Goal: Task Accomplishment & Management: Use online tool/utility

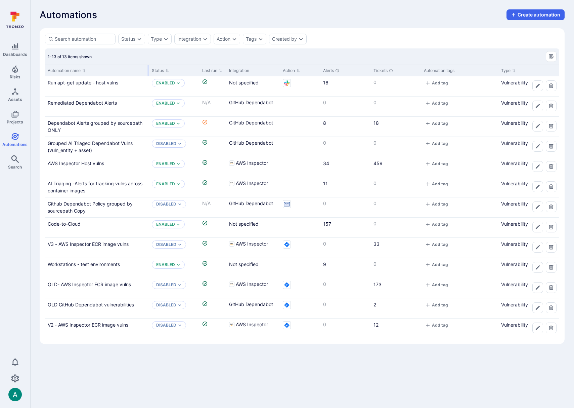
drag, startPoint x: 110, startPoint y: 68, endPoint x: 147, endPoint y: 68, distance: 37.0
click at [148, 68] on div at bounding box center [148, 70] width 1 height 11
click at [75, 101] on link "Remediated Dependabot Alerts" at bounding box center [82, 103] width 69 height 6
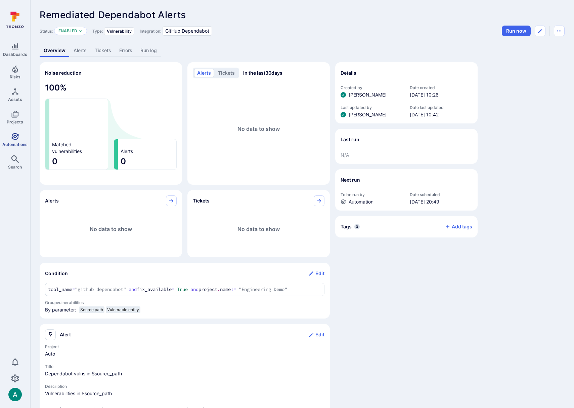
click at [19, 141] on link "Automations" at bounding box center [15, 140] width 30 height 20
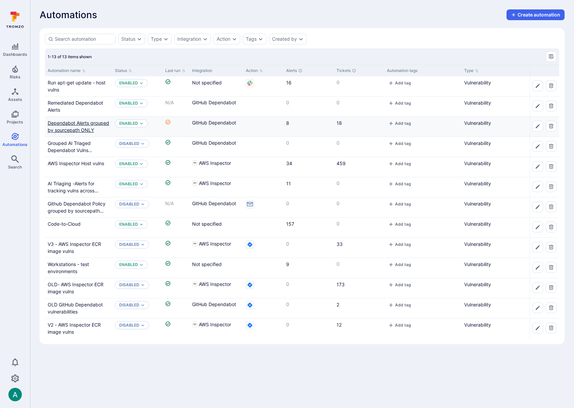
click at [88, 124] on link "Dependabot Alerts grouped by sourcepath ONLY" at bounding box center [78, 126] width 61 height 13
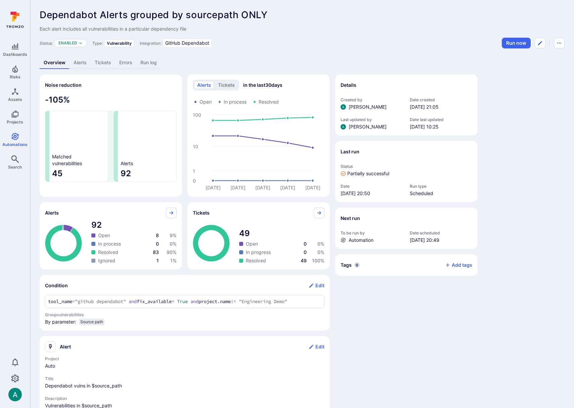
click at [82, 58] on link "Alerts" at bounding box center [80, 62] width 21 height 12
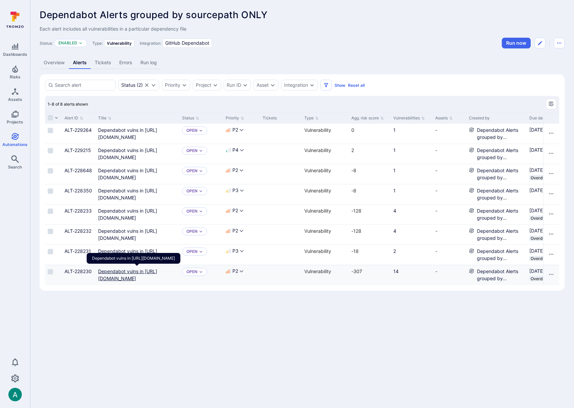
click at [136, 270] on link "Dependabot vulns in https://github.com/TromsoSecurity/stereo/blob/master/cubejs…" at bounding box center [127, 274] width 59 height 13
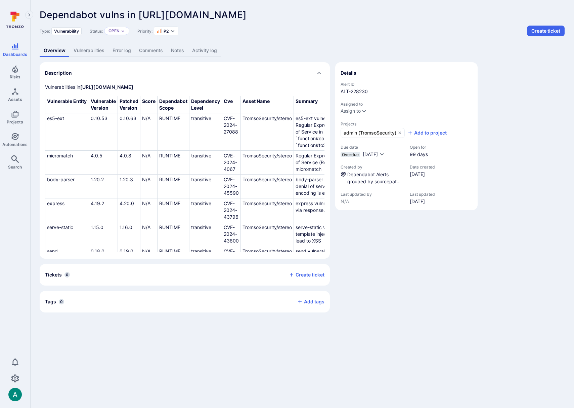
click at [90, 50] on link "Vulnerabilities" at bounding box center [89, 50] width 39 height 12
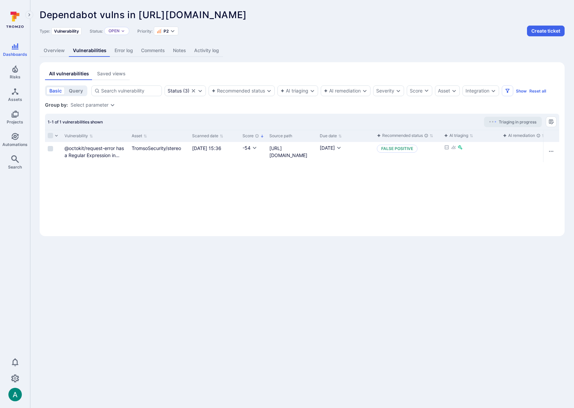
click at [59, 50] on link "Overview" at bounding box center [54, 50] width 29 height 12
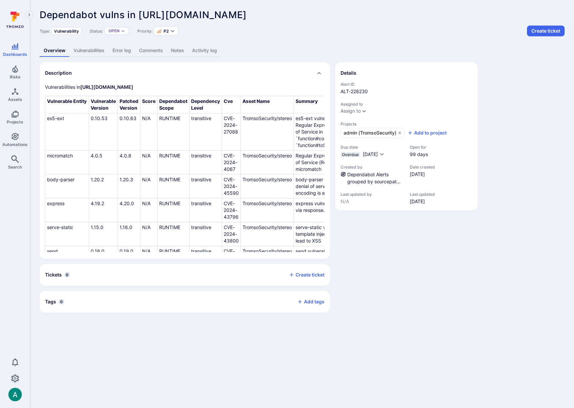
click at [77, 49] on link "Vulnerabilities" at bounding box center [89, 50] width 39 height 12
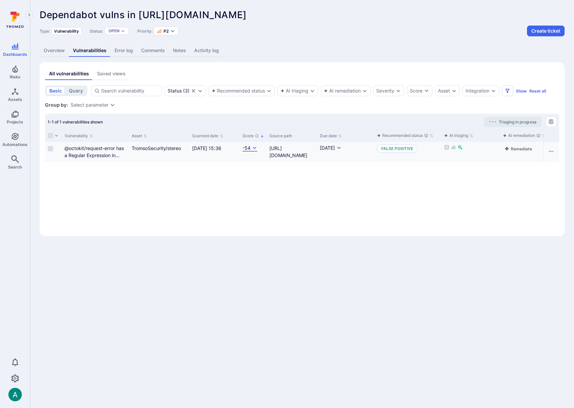
click at [255, 149] on icon "Cell for Score" at bounding box center [254, 147] width 5 height 5
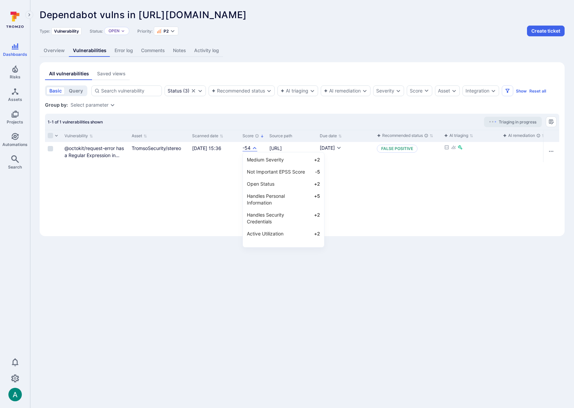
click at [152, 229] on div at bounding box center [287, 204] width 574 height 408
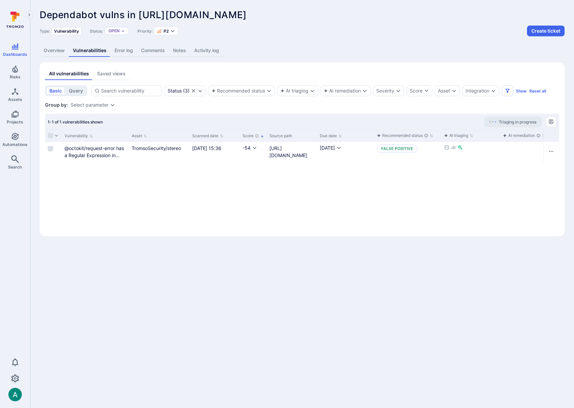
click at [444, 344] on body "Dashboards Risks Assets Projects Automations Search 0 Dashboards All dashboards…" at bounding box center [287, 204] width 574 height 408
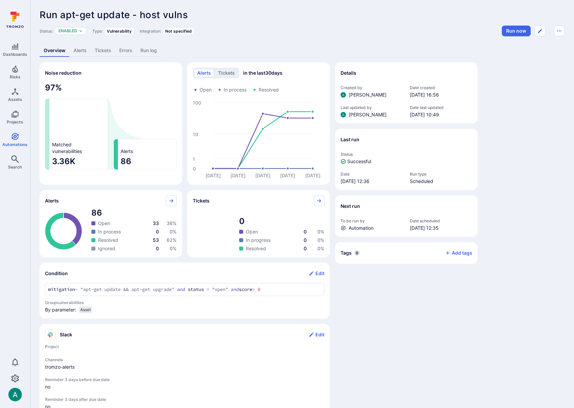
click at [87, 50] on link "Alerts" at bounding box center [80, 50] width 21 height 12
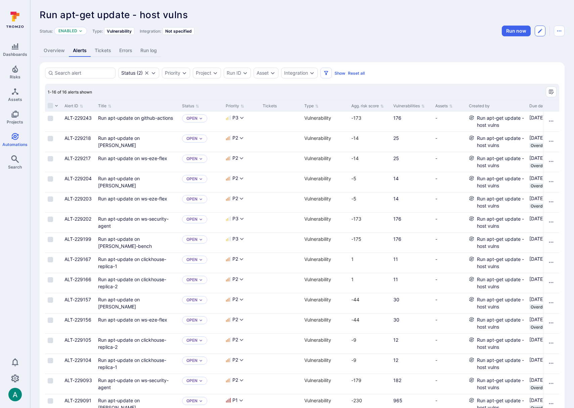
click at [543, 29] on icon "Edit automation" at bounding box center [540, 30] width 5 height 5
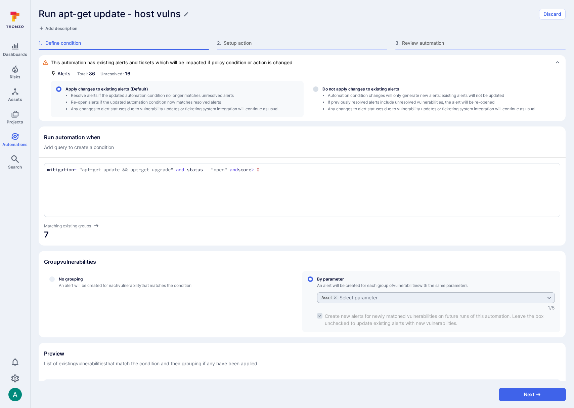
click at [305, 170] on textarea "mitigation ~ "apt-get update && apt-get upgrade" and status = "open" and score …" at bounding box center [302, 169] width 510 height 7
type textarea "mitigation ~ "apt-get update && apt-get upgrade" and status = "open" and score …"
click at [343, 251] on section "Group vulnerabilities No grouping An alert will be created for each vulnerabili…" at bounding box center [302, 294] width 527 height 86
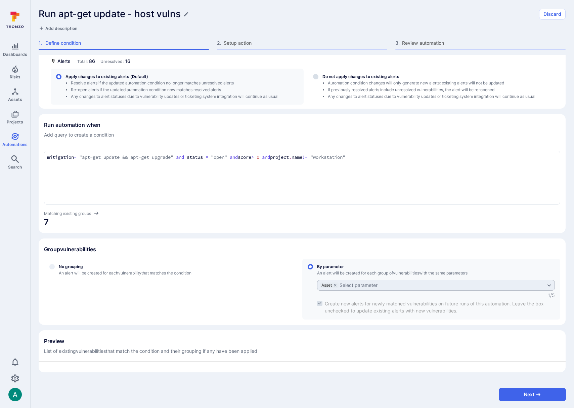
click at [396, 158] on textarea "mitigation ~ "apt-get update && apt-get upgrade" and status = "open" and score …" at bounding box center [302, 157] width 510 height 7
click at [179, 170] on div "mitigation ~ "apt-get update && apt-get upgrade" and status = "open" and score …" at bounding box center [302, 178] width 517 height 54
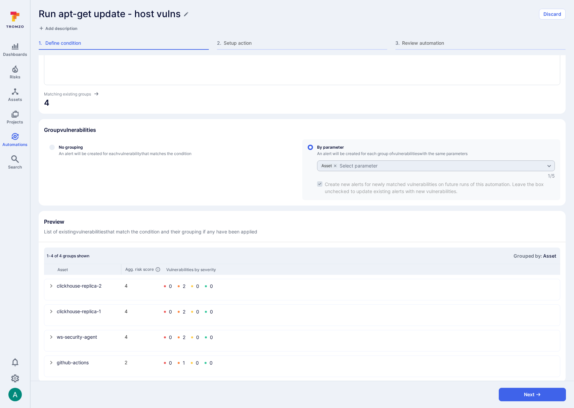
scroll to position [142, 0]
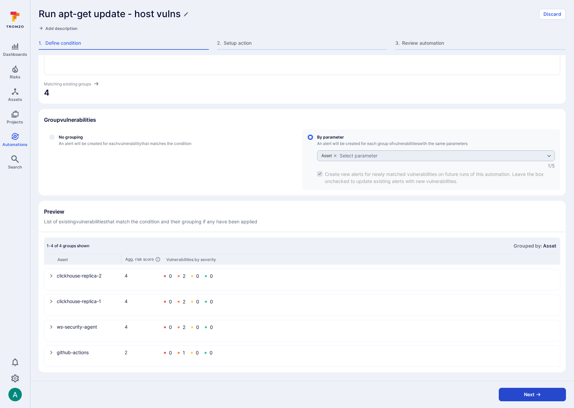
click at [530, 394] on button "Next" at bounding box center [532, 393] width 67 height 13
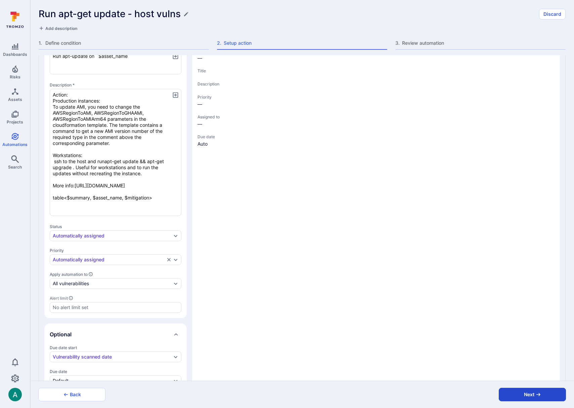
type textarea "x"
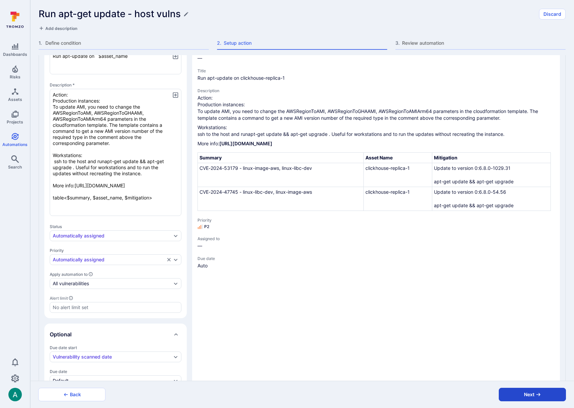
click at [529, 394] on button "Next" at bounding box center [532, 393] width 67 height 13
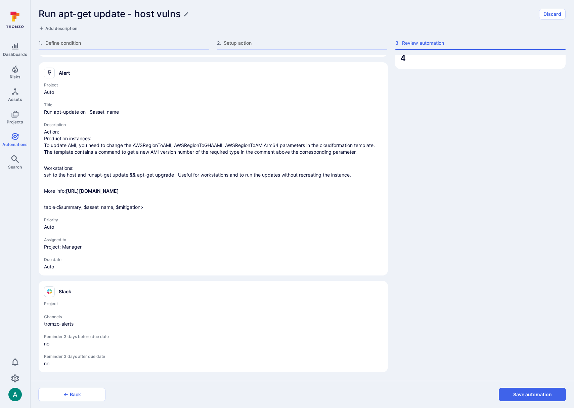
scroll to position [106, 0]
click at [529, 394] on button "Save automation" at bounding box center [532, 393] width 67 height 13
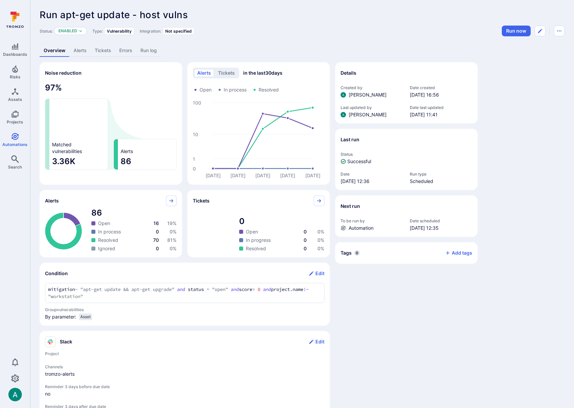
click at [82, 52] on link "Alerts" at bounding box center [80, 50] width 21 height 12
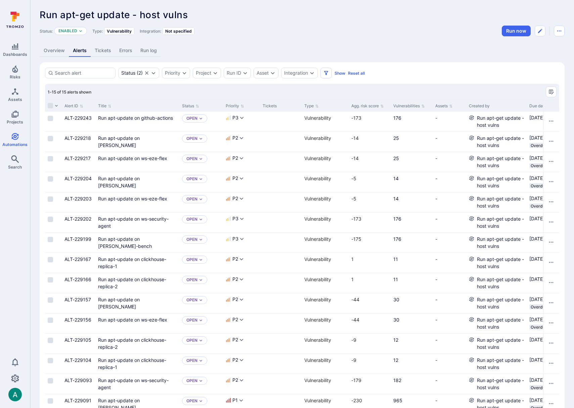
scroll to position [0, 0]
click at [259, 15] on div "Run apt-get update - host vulns ... Show more" at bounding box center [302, 14] width 525 height 11
click at [357, 17] on div "Run apt-get update - host vulns ... Show more" at bounding box center [302, 14] width 525 height 11
click at [511, 34] on button "Run now" at bounding box center [516, 31] width 29 height 11
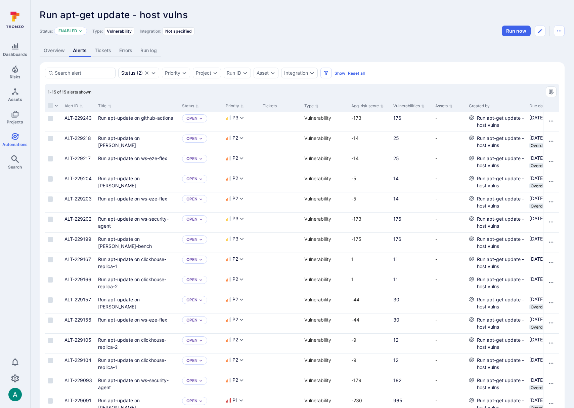
drag, startPoint x: 335, startPoint y: 56, endPoint x: 226, endPoint y: 58, distance: 109.2
click at [322, 56] on div "Overview Alerts Tickets Errors Run log" at bounding box center [302, 50] width 525 height 12
click at [147, 52] on link "Run log" at bounding box center [148, 50] width 25 height 12
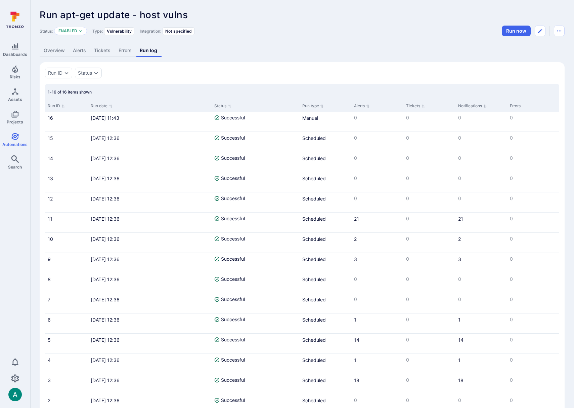
click at [55, 53] on link "Overview" at bounding box center [54, 50] width 29 height 12
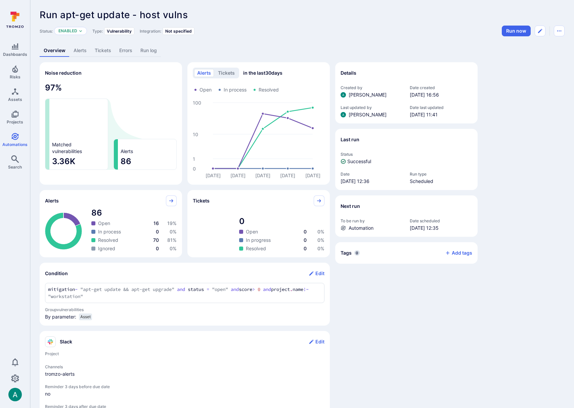
click at [79, 51] on link "Alerts" at bounding box center [80, 50] width 21 height 12
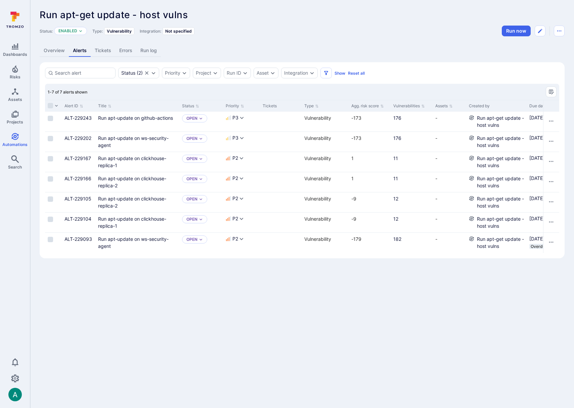
click at [249, 23] on header "Run apt-get update - host vulns ... Show more Status: Enabled Type: Vulnerabili…" at bounding box center [302, 22] width 525 height 27
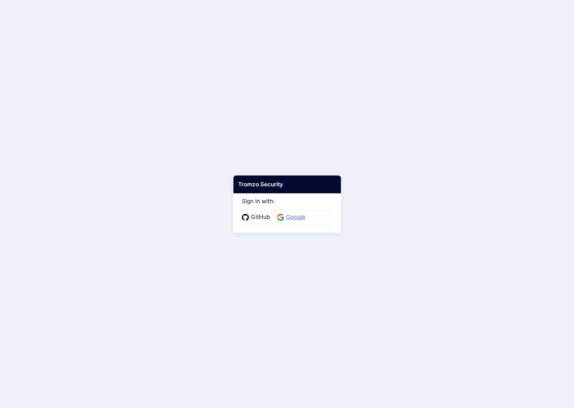
click at [287, 215] on span "Google" at bounding box center [295, 217] width 23 height 9
